Goal: Task Accomplishment & Management: Complete application form

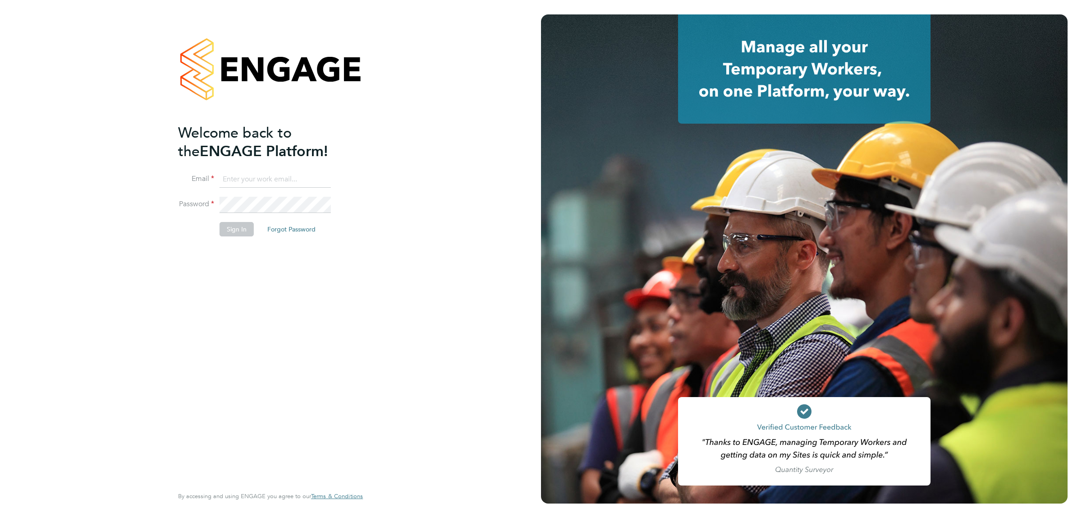
type input "[EMAIL_ADDRESS][DOMAIN_NAME]"
click at [239, 232] on button "Sign In" at bounding box center [237, 229] width 34 height 14
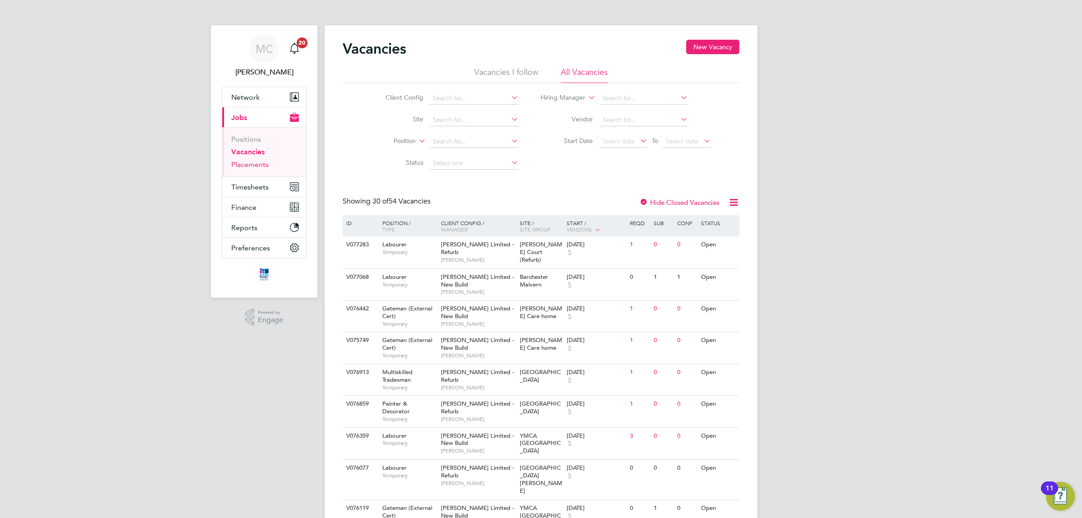
click at [251, 164] on link "Placements" at bounding box center [249, 164] width 37 height 9
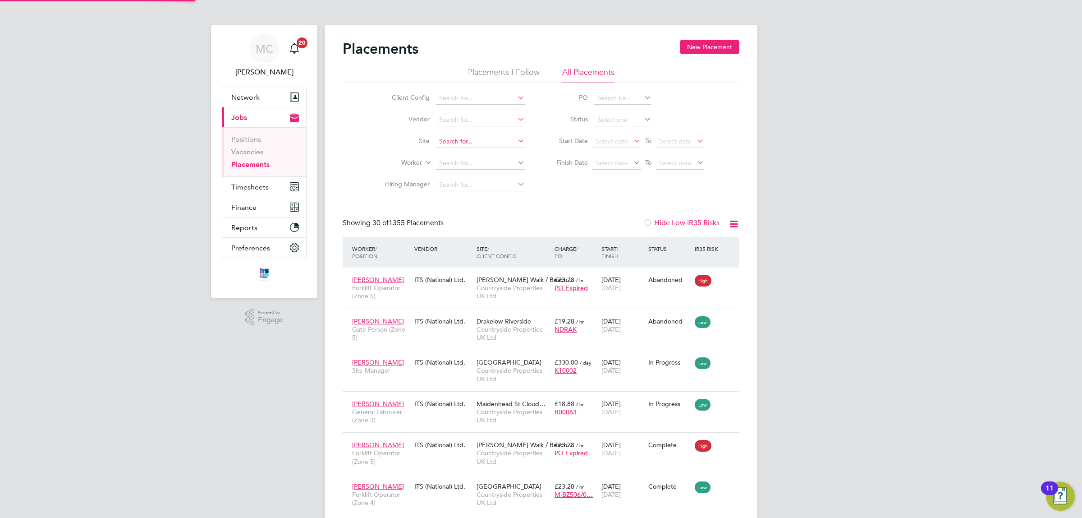
click at [470, 137] on input at bounding box center [480, 141] width 89 height 13
click at [468, 152] on li "Launcest on" at bounding box center [481, 153] width 90 height 12
type input "Launceston"
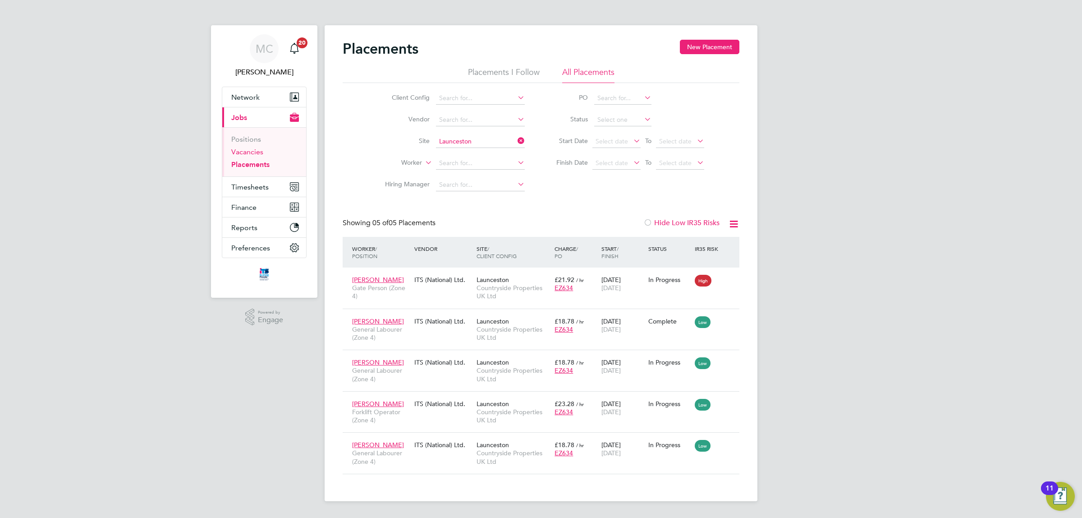
click at [253, 153] on link "Vacancies" at bounding box center [247, 151] width 32 height 9
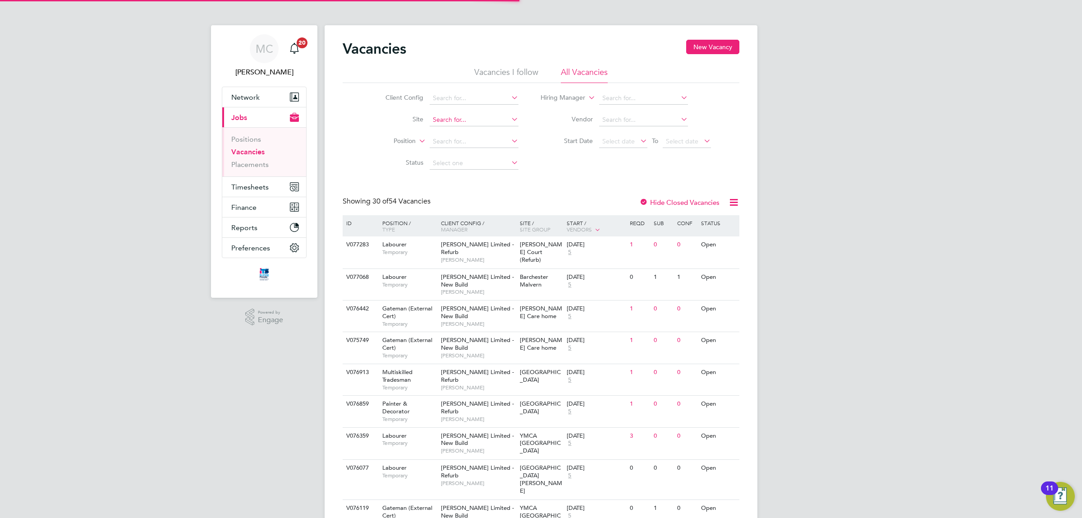
click at [460, 116] on input at bounding box center [474, 120] width 89 height 13
type input "Launceston"
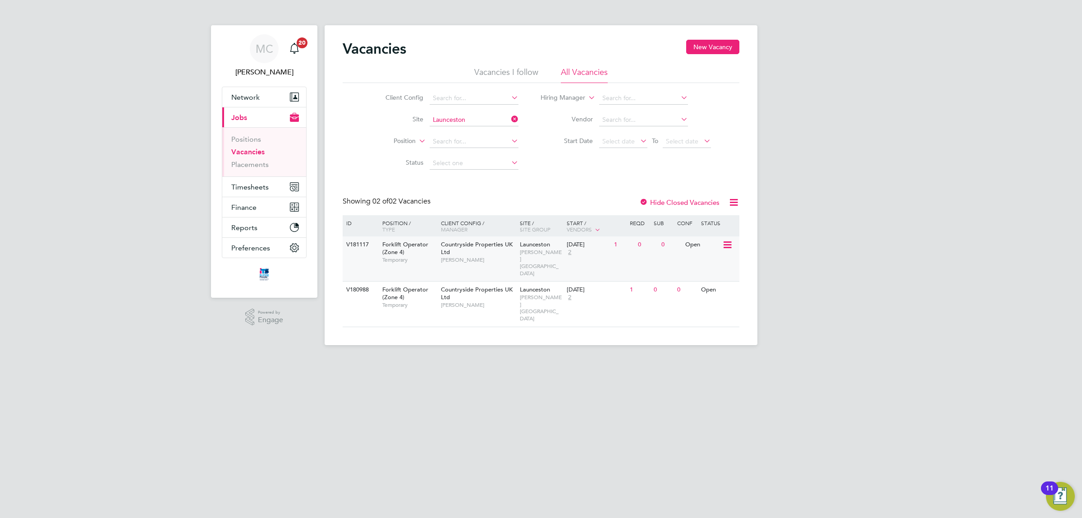
click at [540, 247] on span "Launceston" at bounding box center [535, 244] width 30 height 8
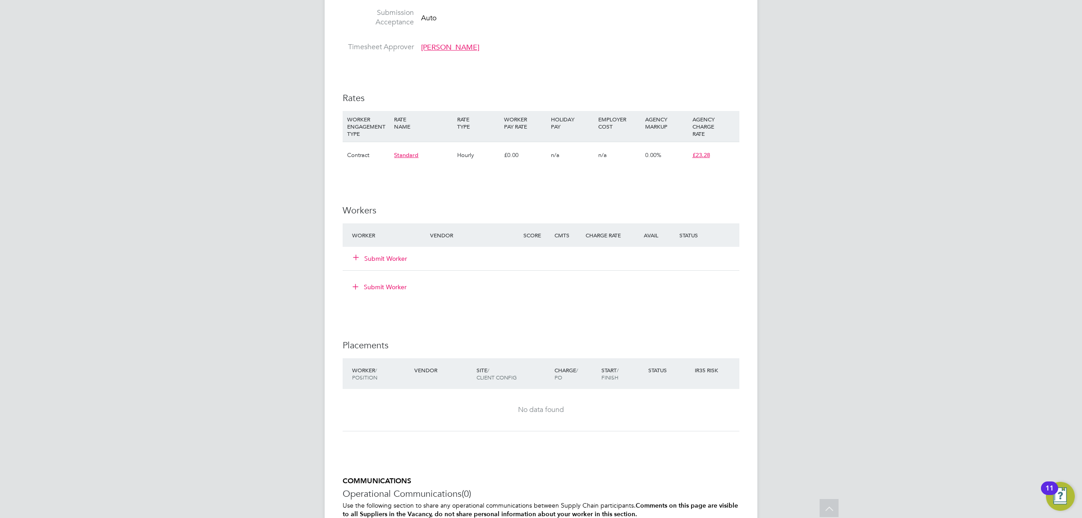
scroll to position [564, 0]
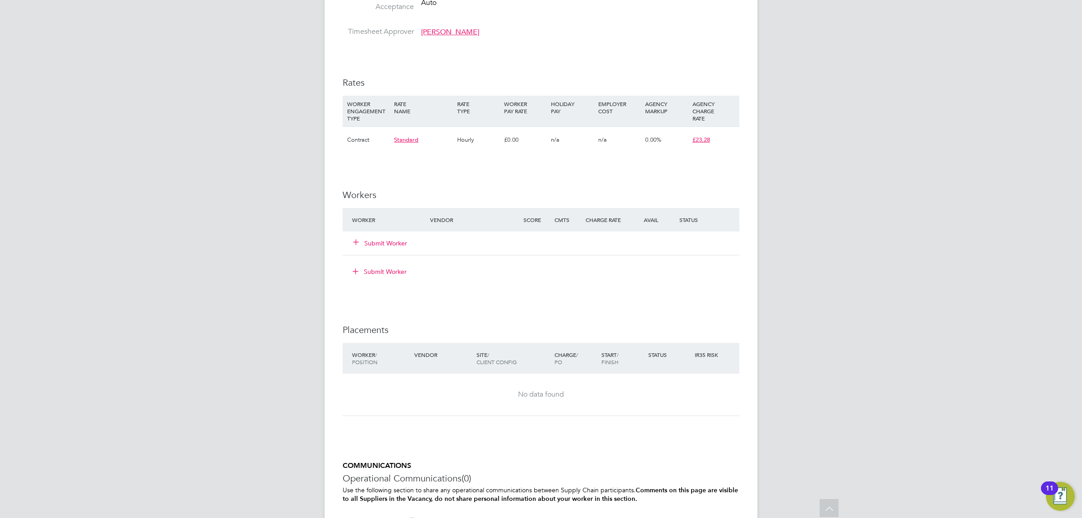
click at [386, 239] on button "Submit Worker" at bounding box center [381, 243] width 54 height 9
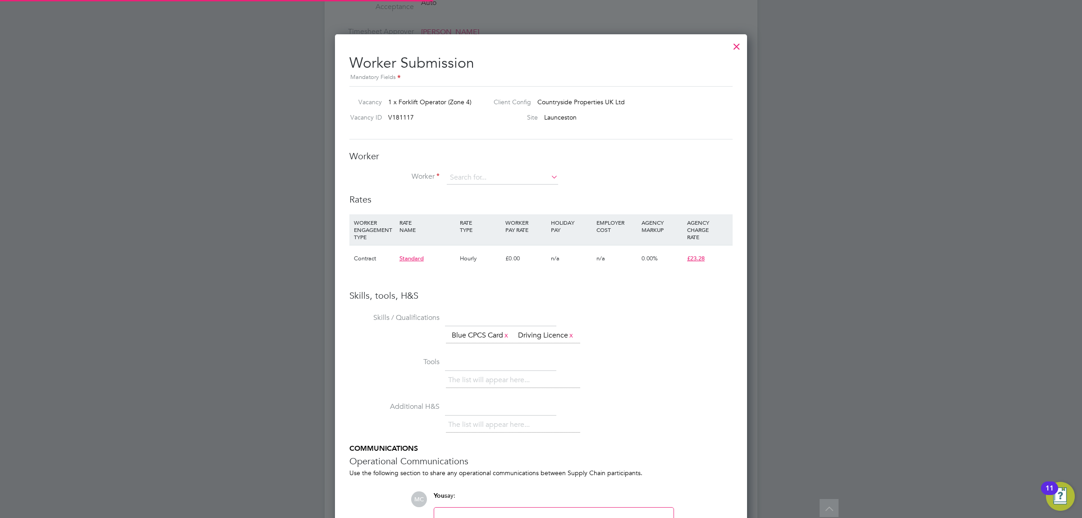
scroll to position [585, 413]
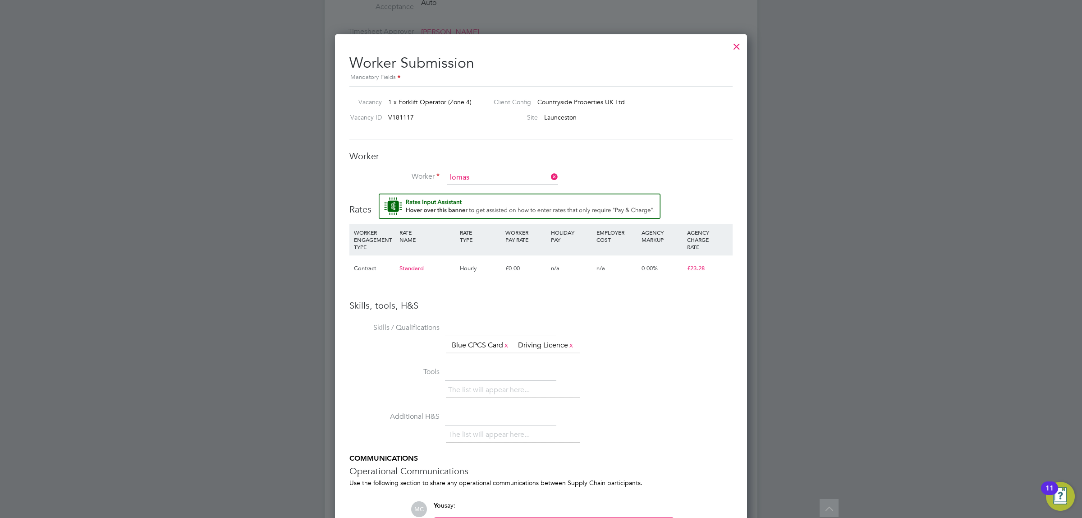
click at [502, 187] on b "Lomas" at bounding box center [511, 191] width 19 height 8
type input "[PERSON_NAME] ([PERSON_NAME])"
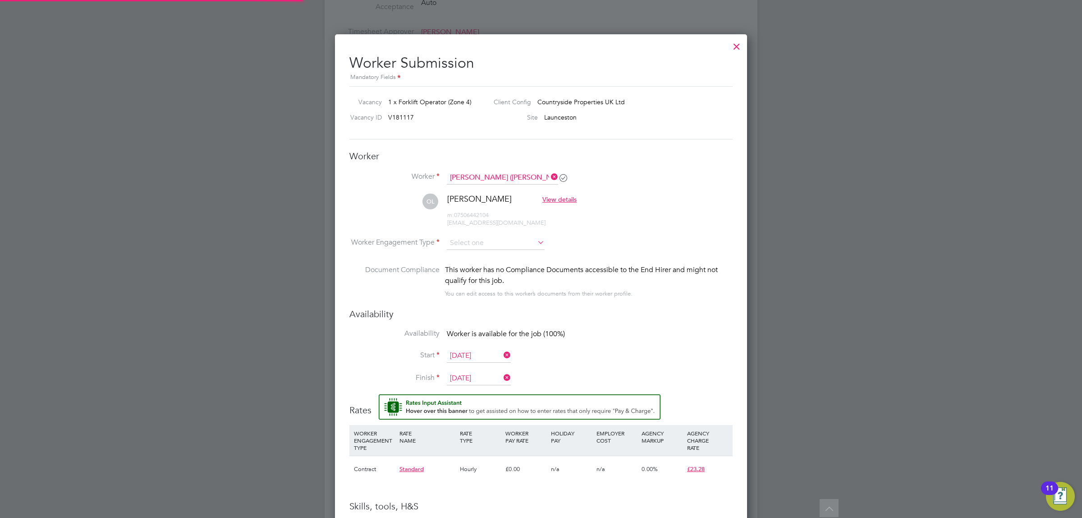
scroll to position [5, 5]
click at [508, 240] on input at bounding box center [496, 243] width 98 height 14
click at [483, 253] on li "Contract" at bounding box center [495, 256] width 99 height 12
type input "Contract"
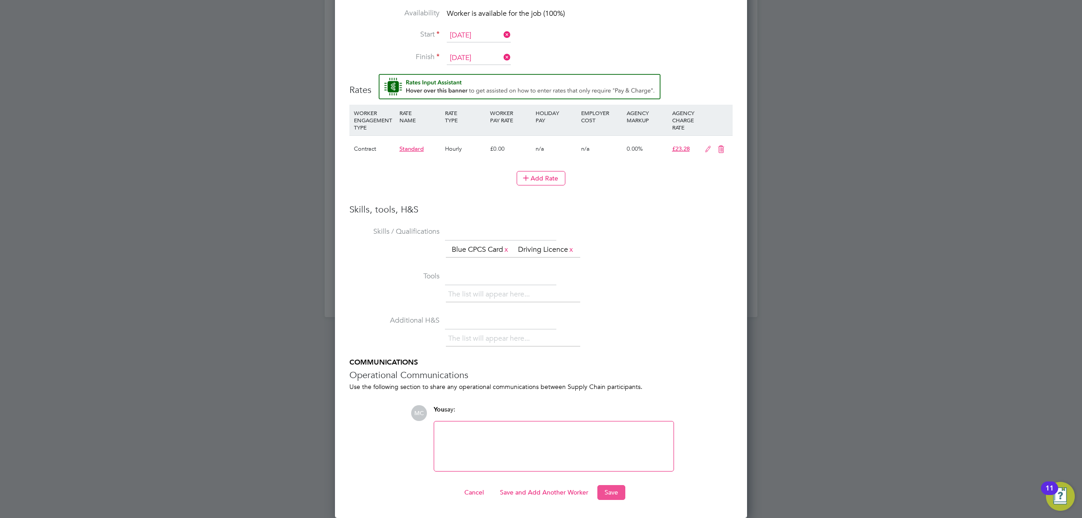
click at [613, 490] on button "Save" at bounding box center [611, 492] width 28 height 14
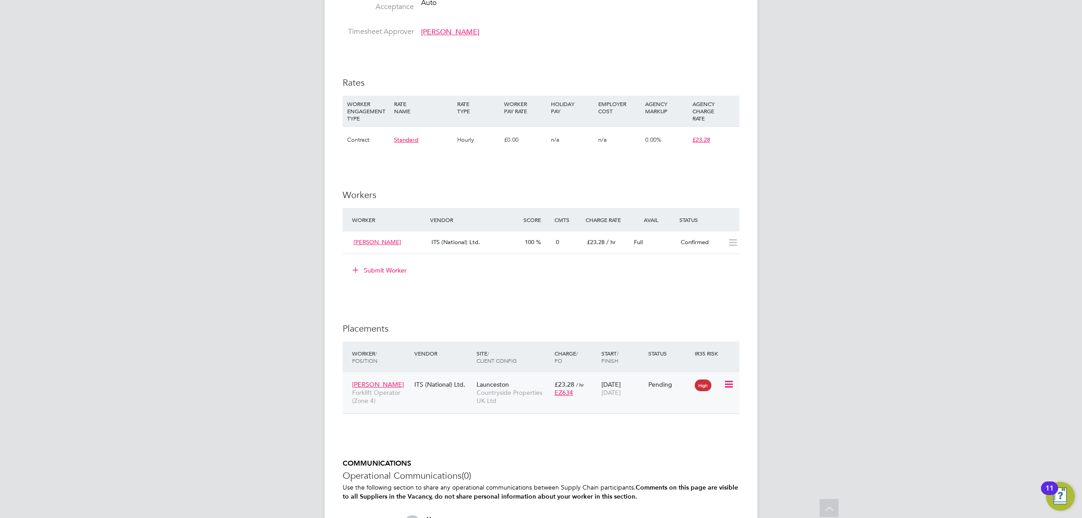
click at [727, 381] on icon at bounding box center [728, 384] width 9 height 11
click at [684, 439] on li "Start" at bounding box center [701, 440] width 64 height 13
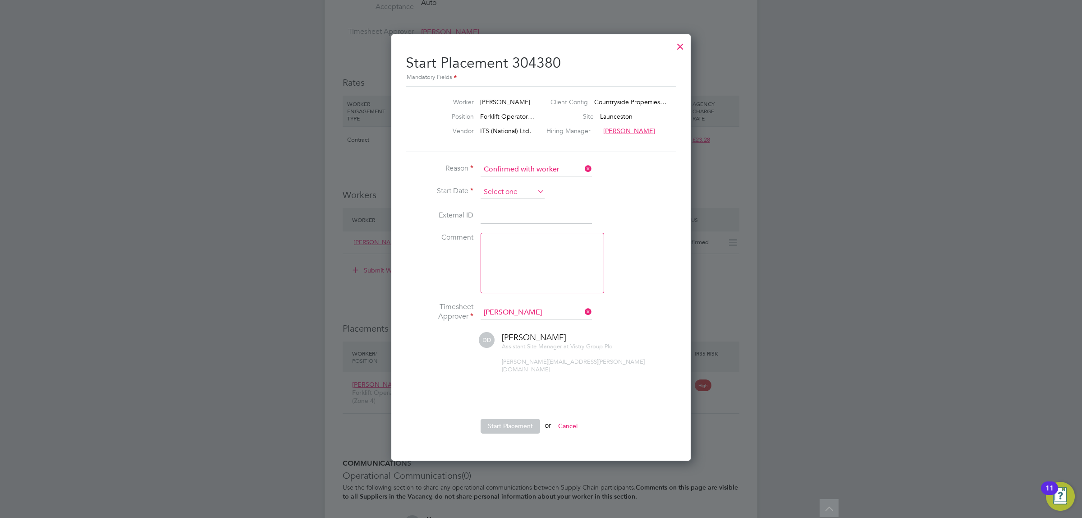
click at [532, 189] on input at bounding box center [513, 192] width 64 height 14
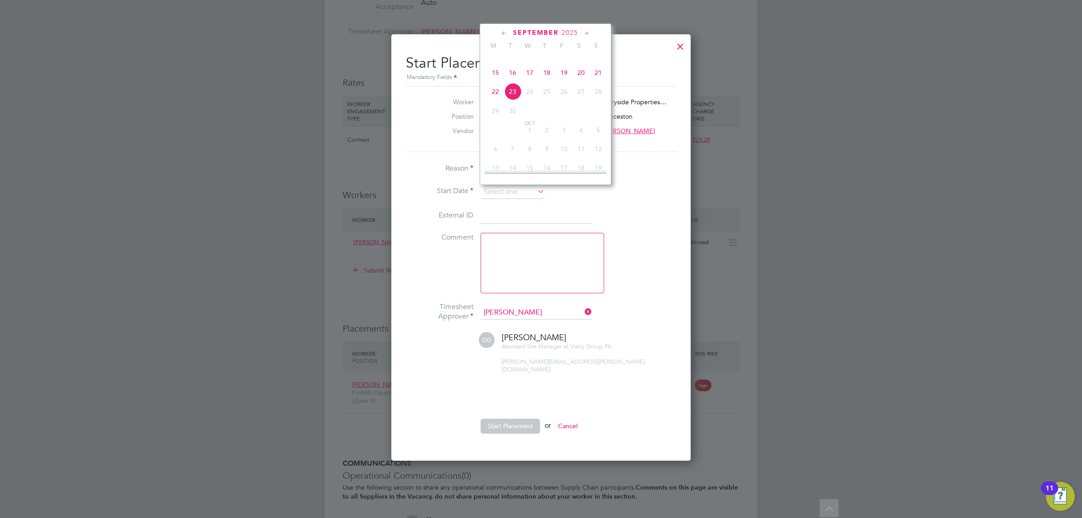
click at [494, 100] on span "22" at bounding box center [495, 91] width 17 height 17
type input "[DATE]"
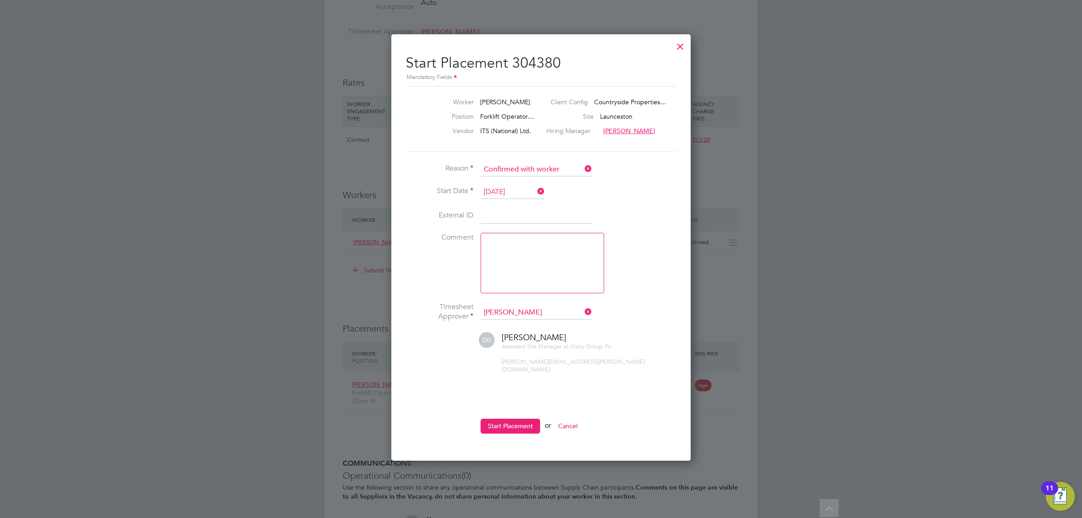
click at [488, 238] on textarea at bounding box center [543, 263] width 124 height 60
type textarea "confirmed with worker"
click at [521, 418] on button "Start Placement" at bounding box center [511, 425] width 60 height 14
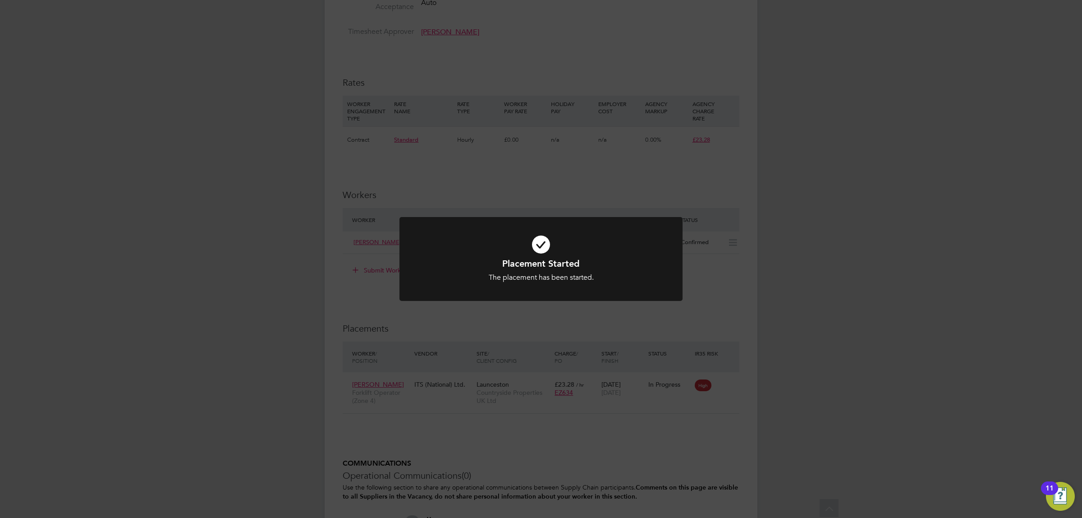
click at [815, 289] on div "Placement Started The placement has been started. Cancel Okay" at bounding box center [541, 259] width 1082 height 518
